Goal: Task Accomplishment & Management: Use online tool/utility

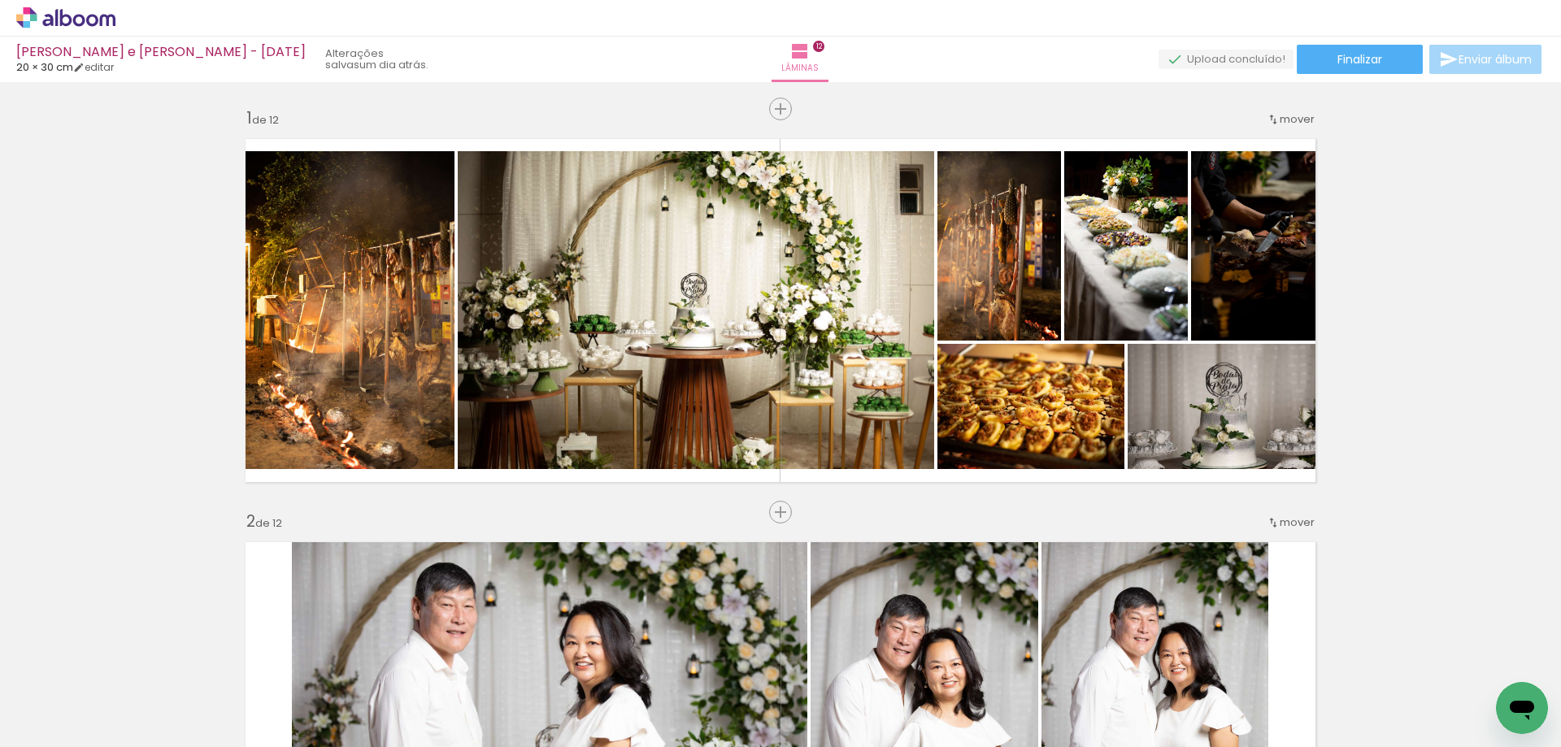
scroll to position [8567, 0]
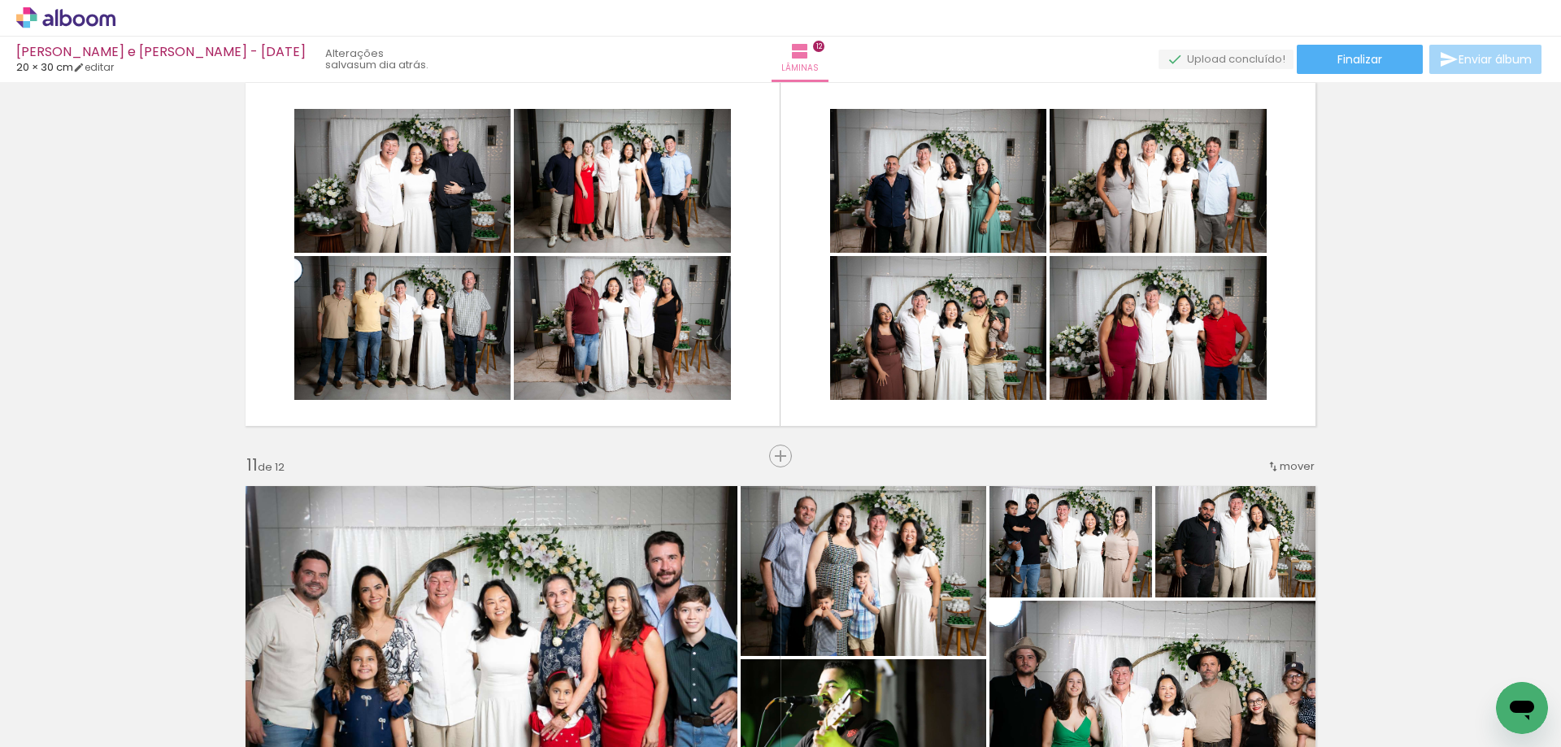
scroll to position [8567, 0]
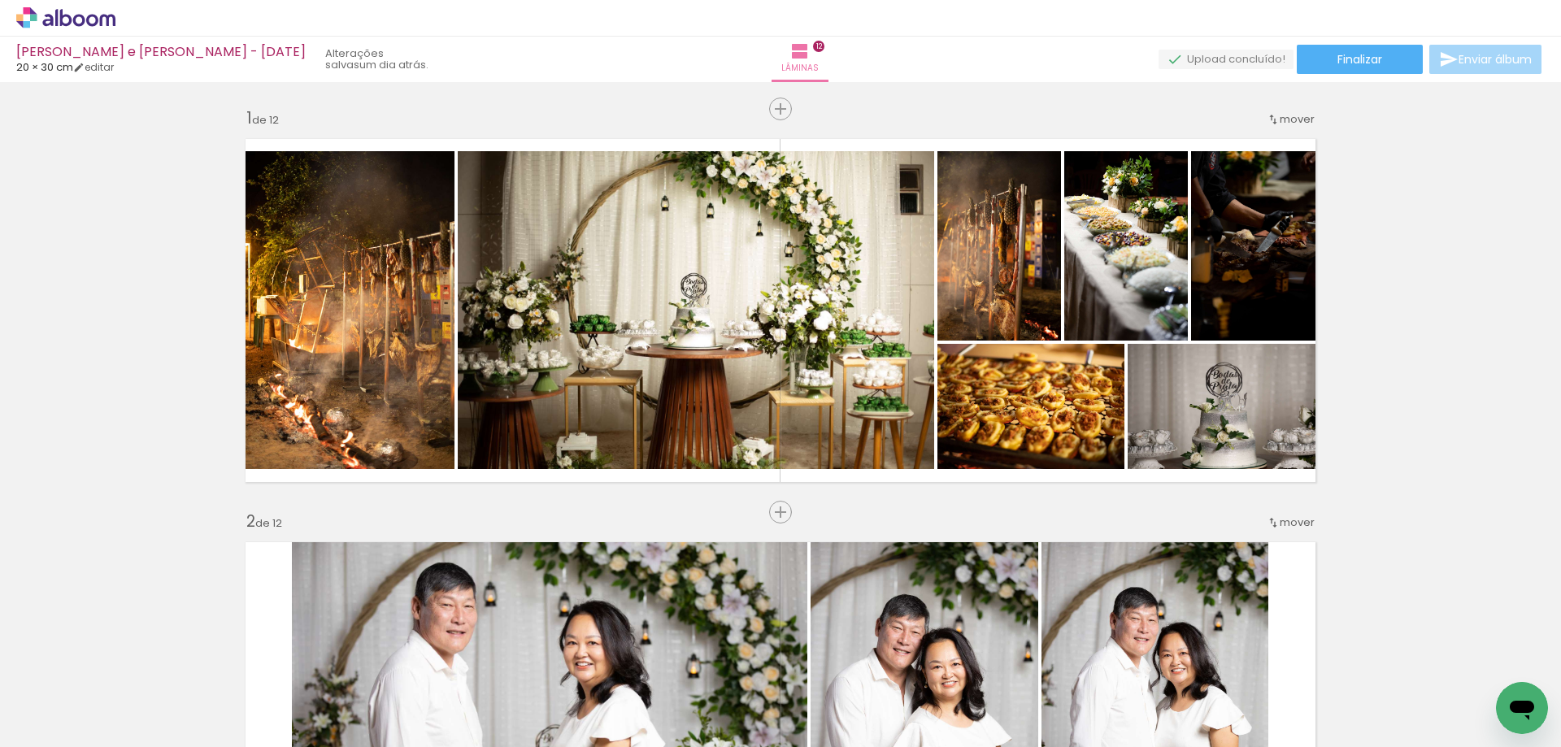
scroll to position [8567, 0]
